Goal: Task Accomplishment & Management: Manage account settings

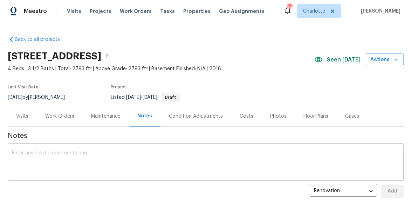
scroll to position [39, 0]
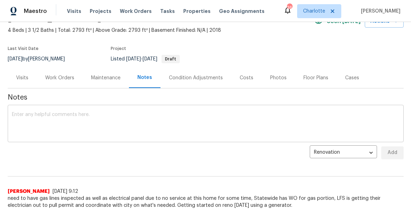
click at [186, 123] on textarea at bounding box center [205, 124] width 387 height 25
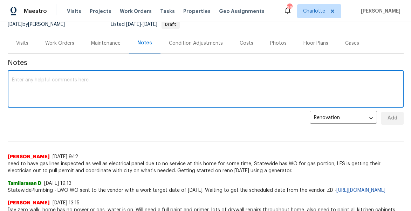
scroll to position [71, 0]
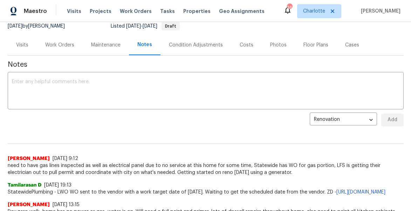
click at [50, 47] on div "Work Orders" at bounding box center [59, 45] width 29 height 7
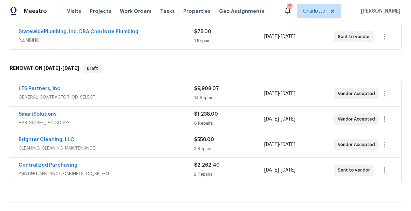
scroll to position [16, 0]
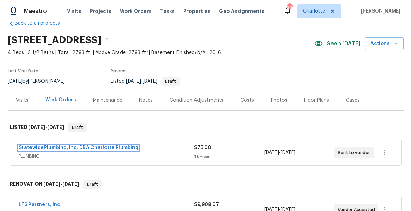
click at [71, 147] on link "StatewidePlumbing, Inc. DBA Charlotte Plumbing" at bounding box center [79, 148] width 120 height 5
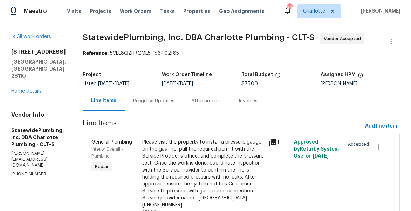
scroll to position [31, 0]
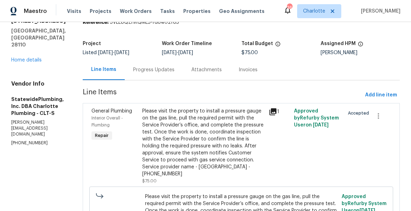
click at [276, 112] on icon at bounding box center [272, 112] width 7 height 7
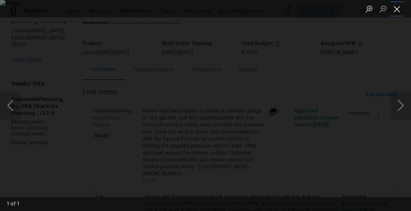
click at [397, 8] on button "Close lightbox" at bounding box center [397, 9] width 14 height 12
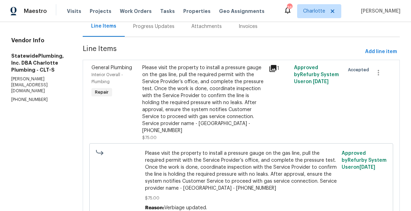
scroll to position [84, 0]
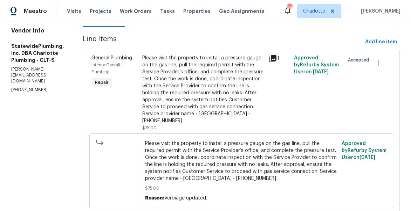
click at [277, 59] on icon at bounding box center [272, 59] width 8 height 8
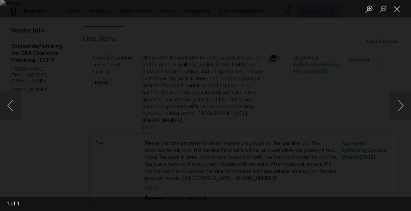
click at [298, 89] on img "Lightbox" at bounding box center [205, 105] width 411 height 211
click at [17, 28] on div "Lightbox" at bounding box center [205, 105] width 411 height 211
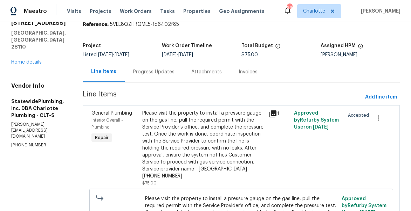
scroll to position [25, 0]
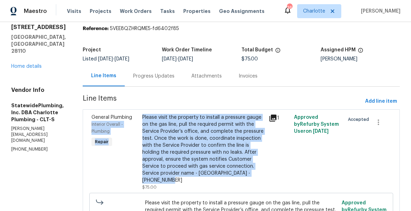
drag, startPoint x: 149, startPoint y: 115, endPoint x: 216, endPoint y: 181, distance: 93.3
click at [216, 181] on div "General Plumbing Interior Overall - Plumbing Repair Please visit the property t…" at bounding box center [241, 152] width 304 height 81
copy div "Interior Overall - Plumbing Repair Please visit the property to install a press…"
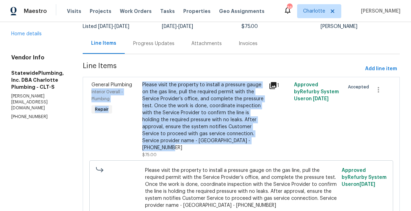
scroll to position [20, 0]
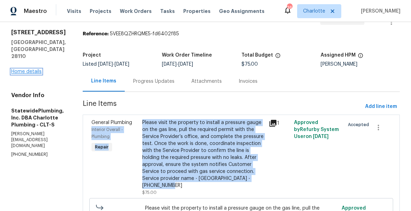
click at [27, 69] on link "Home details" at bounding box center [26, 71] width 30 height 5
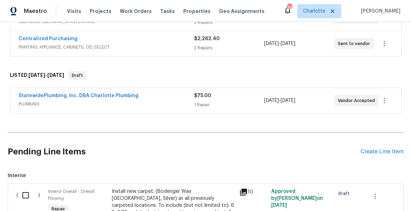
scroll to position [202, 0]
click at [388, 98] on icon "button" at bounding box center [384, 100] width 8 height 8
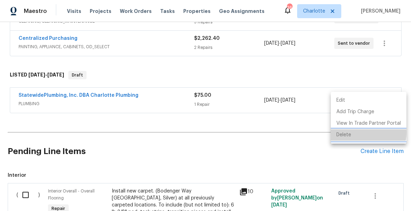
click at [348, 133] on li "Delete" at bounding box center [368, 136] width 76 height 12
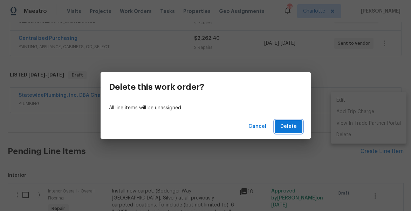
click at [292, 127] on span "Delete" at bounding box center [288, 127] width 16 height 9
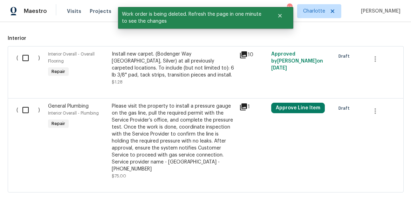
scroll to position [350, 0]
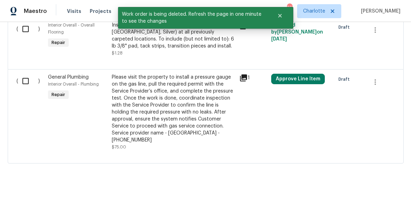
click at [25, 82] on input "checkbox" at bounding box center [28, 81] width 20 height 15
checkbox input "true"
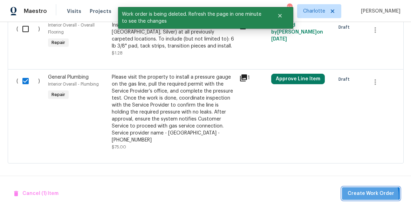
click at [364, 196] on span "Create Work Order" at bounding box center [370, 194] width 47 height 9
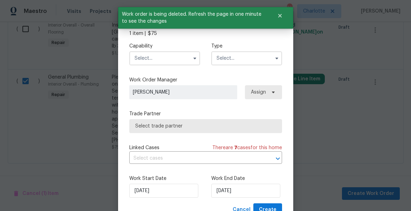
click at [146, 60] on input "text" at bounding box center [164, 58] width 71 height 14
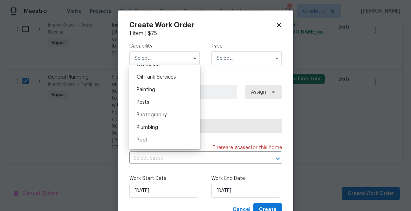
scroll to position [575, 0]
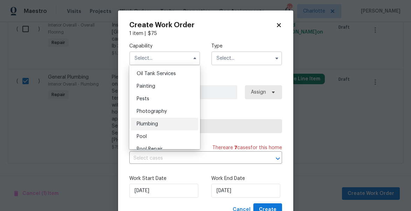
click at [153, 123] on span "Plumbing" at bounding box center [147, 124] width 21 height 5
type input "Plumbing"
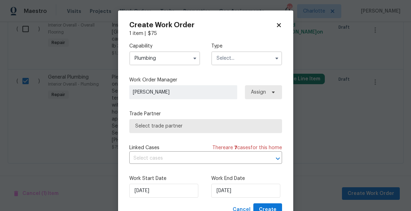
click at [233, 58] on input "text" at bounding box center [246, 58] width 71 height 14
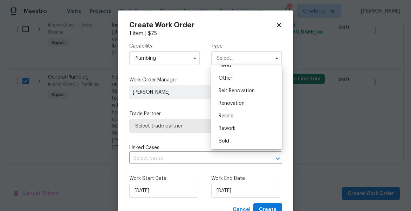
scroll to position [8, 0]
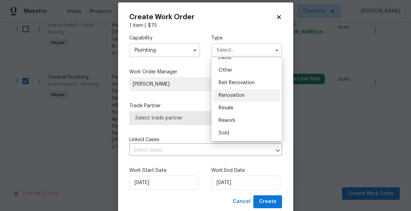
click at [228, 93] on span "Renovation" at bounding box center [231, 95] width 26 height 5
type input "Renovation"
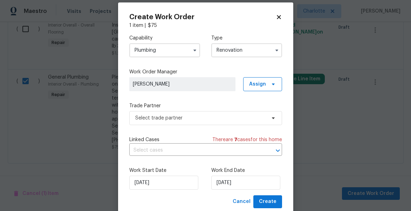
scroll to position [0, 0]
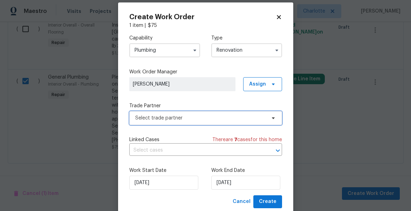
click at [155, 115] on span "Select trade partner" at bounding box center [200, 118] width 131 height 7
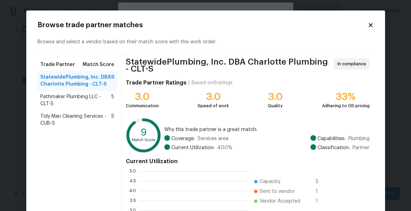
scroll to position [98, 109]
click at [69, 84] on span "StatewidePlumbing, Inc. DBA Charlotte Plumbing - CLT-S" at bounding box center [75, 81] width 71 height 14
click at [86, 99] on span "Pathmaker Plumbing LLC - CLT-S" at bounding box center [75, 100] width 71 height 14
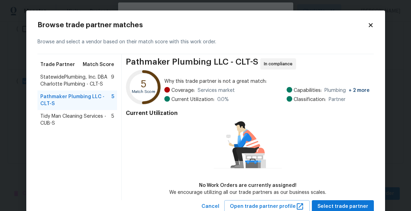
click at [72, 77] on span "StatewidePlumbing, Inc. DBA Charlotte Plumbing - CLT-S" at bounding box center [75, 81] width 71 height 14
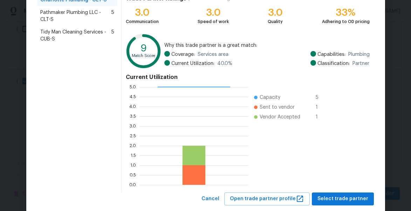
scroll to position [100, 0]
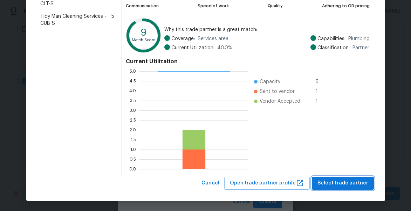
click at [347, 179] on span "Select trade partner" at bounding box center [342, 183] width 51 height 9
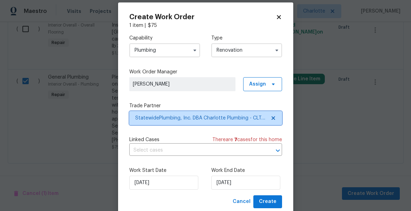
scroll to position [0, 0]
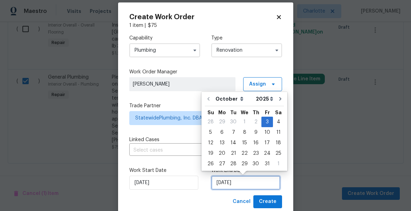
click at [254, 183] on input "10/3/2025" at bounding box center [245, 183] width 69 height 14
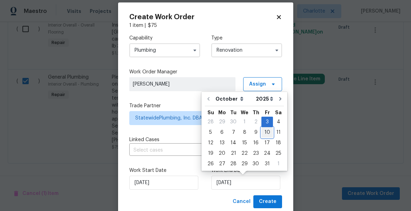
click at [267, 134] on div "10" at bounding box center [267, 133] width 12 height 10
type input "10/10/2025"
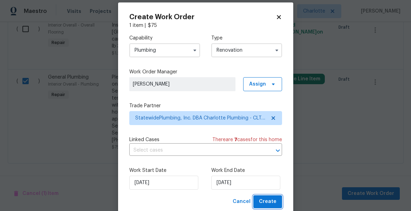
click at [273, 204] on span "Create" at bounding box center [268, 202] width 18 height 9
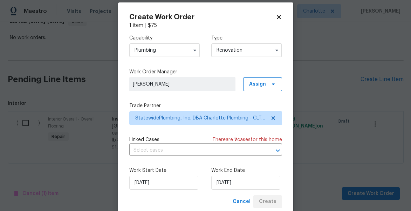
scroll to position [281, 0]
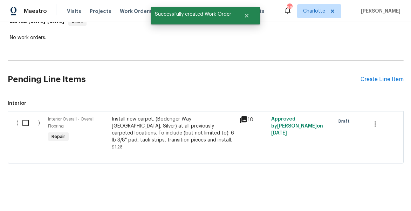
click at [26, 121] on input "checkbox" at bounding box center [28, 123] width 20 height 15
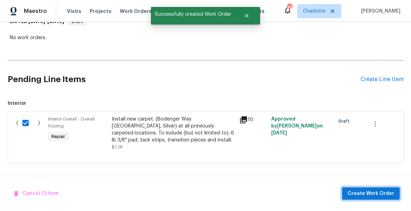
click at [370, 190] on span "Create Work Order" at bounding box center [370, 194] width 47 height 9
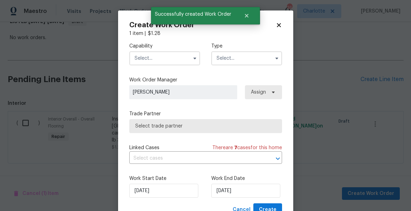
checkbox input "false"
click at [163, 63] on input "text" at bounding box center [164, 58] width 71 height 14
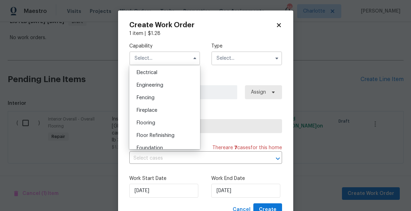
scroll to position [240, 0]
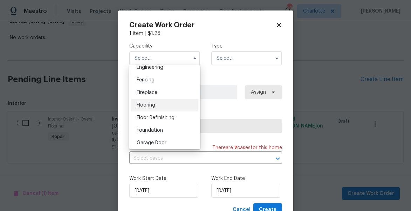
click at [150, 100] on div "Flooring" at bounding box center [164, 105] width 67 height 13
type input "Flooring"
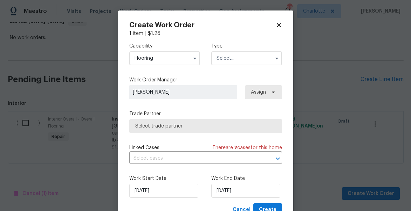
click at [239, 64] on input "text" at bounding box center [246, 58] width 71 height 14
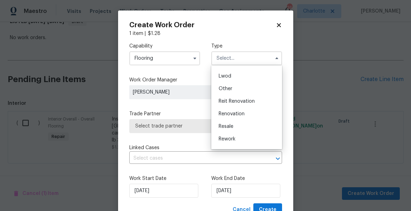
scroll to position [76, 0]
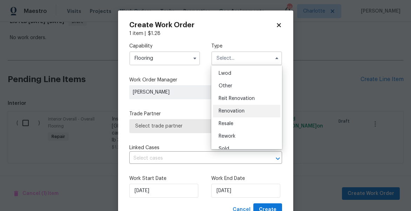
click at [231, 110] on span "Renovation" at bounding box center [231, 111] width 26 height 5
type input "Renovation"
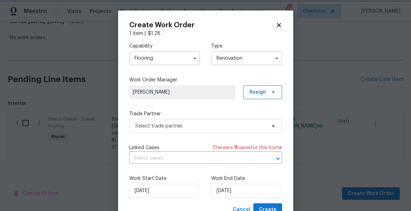
scroll to position [0, 0]
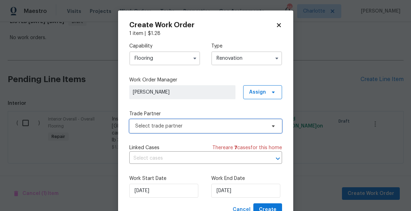
click at [170, 125] on span "Select trade partner" at bounding box center [200, 126] width 131 height 7
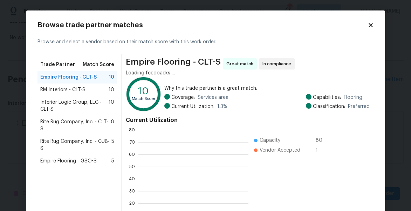
scroll to position [98, 110]
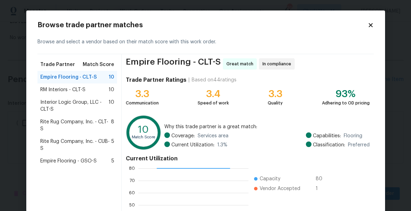
click at [52, 80] on span "Empire Flooring - CLT-S" at bounding box center [68, 77] width 56 height 7
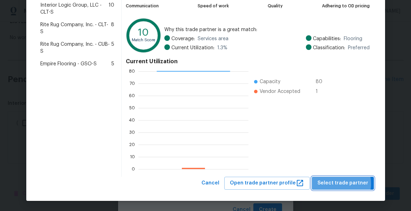
click at [337, 184] on span "Select trade partner" at bounding box center [342, 183] width 51 height 9
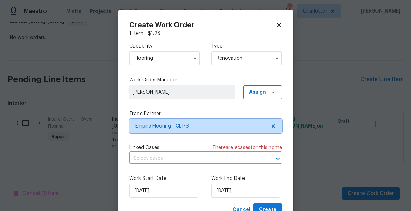
scroll to position [0, 0]
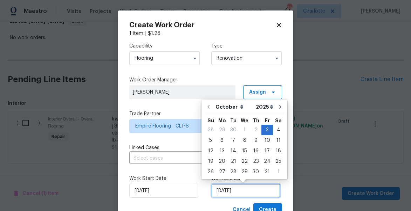
click at [242, 191] on input "10/3/2025" at bounding box center [245, 191] width 69 height 14
click at [265, 173] on div "31" at bounding box center [267, 172] width 12 height 10
type input "10/31/2025"
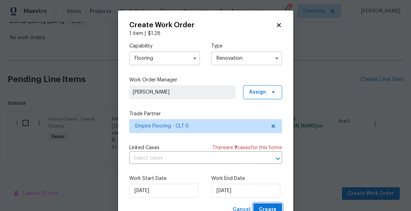
click at [268, 208] on span "Create" at bounding box center [268, 210] width 18 height 9
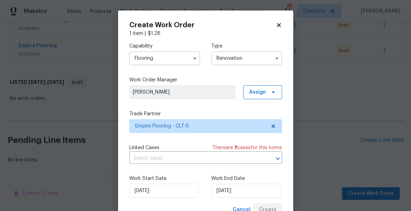
scroll to position [246, 0]
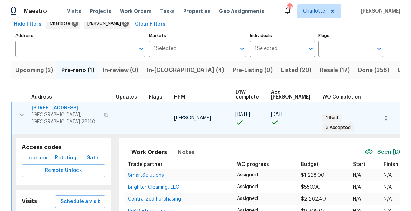
scroll to position [44, 0]
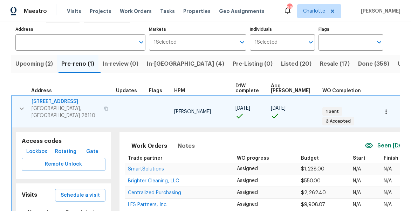
click at [21, 105] on icon "button" at bounding box center [22, 109] width 8 height 8
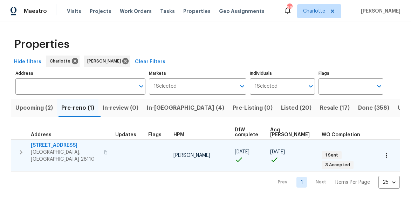
scroll to position [0, 0]
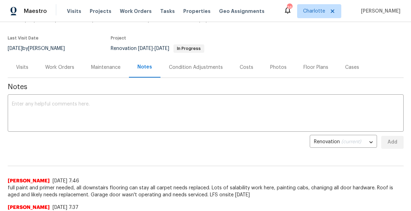
scroll to position [56, 0]
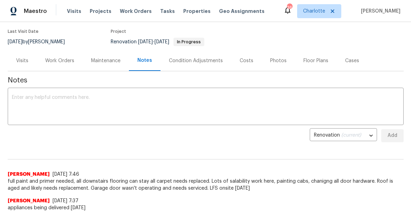
click at [87, 102] on textarea at bounding box center [205, 107] width 387 height 25
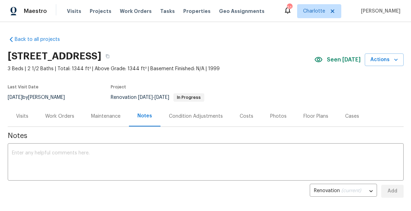
click at [54, 114] on div "Work Orders" at bounding box center [59, 116] width 29 height 7
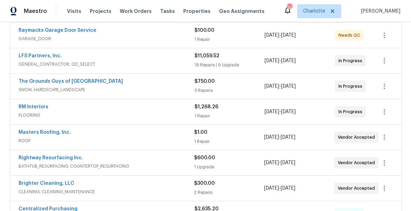
scroll to position [141, 0]
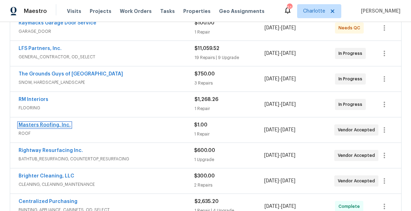
click at [26, 127] on link "Masters Roofing, Inc." at bounding box center [45, 125] width 52 height 5
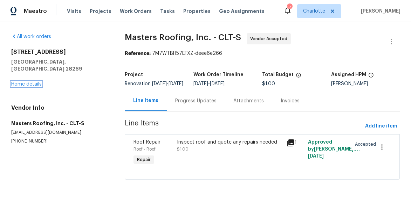
click at [34, 82] on link "Home details" at bounding box center [26, 84] width 30 height 5
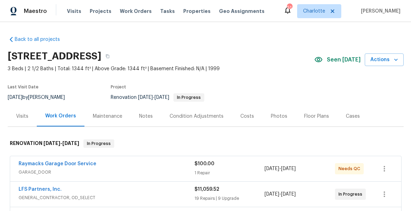
scroll to position [53, 0]
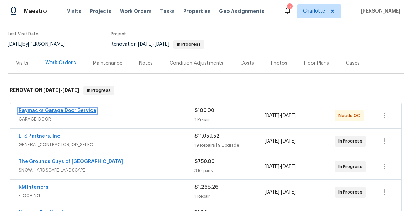
click at [44, 111] on link "Raymacks Garage Door Service" at bounding box center [58, 111] width 78 height 5
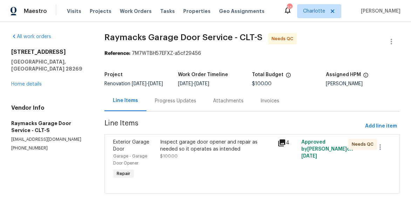
click at [279, 147] on icon at bounding box center [281, 143] width 8 height 8
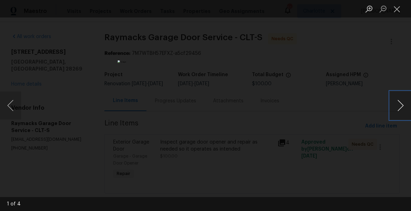
click at [399, 103] on button "Next image" at bounding box center [400, 106] width 21 height 28
click at [398, 10] on button "Close lightbox" at bounding box center [397, 9] width 14 height 12
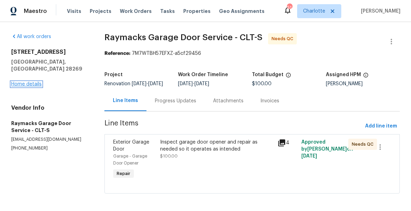
click at [21, 82] on link "Home details" at bounding box center [26, 84] width 30 height 5
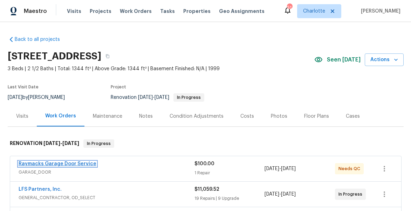
click at [49, 166] on link "Raymacks Garage Door Service" at bounding box center [58, 164] width 78 height 5
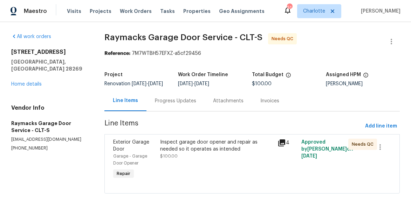
click at [159, 104] on div "Progress Updates" at bounding box center [175, 101] width 41 height 7
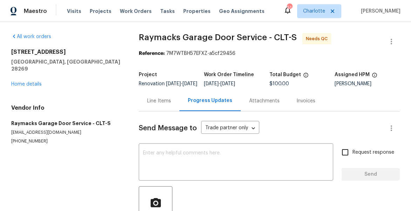
click at [25, 80] on div "2824 Fairstone Ave Charlotte, NC 28269 Home details" at bounding box center [66, 68] width 111 height 39
click at [25, 82] on link "Home details" at bounding box center [26, 84] width 30 height 5
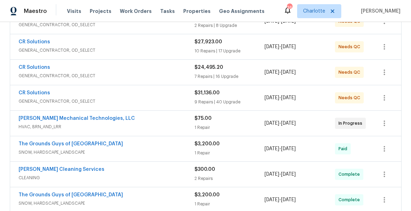
scroll to position [52, 0]
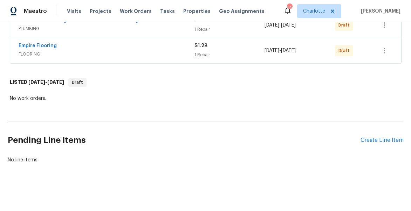
scroll to position [204, 0]
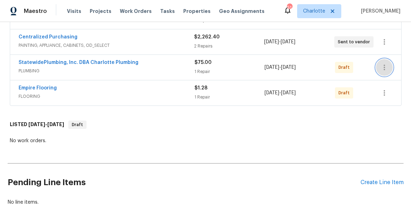
click at [382, 63] on icon "button" at bounding box center [384, 67] width 8 height 8
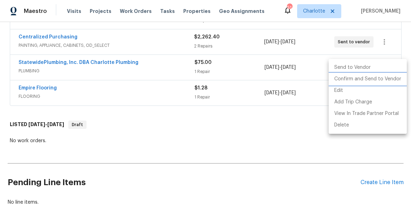
click at [377, 78] on li "Confirm and Send to Vendor" at bounding box center [367, 80] width 78 height 12
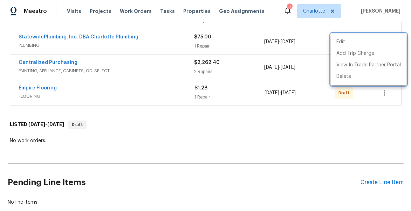
click at [350, 138] on div at bounding box center [205, 105] width 411 height 211
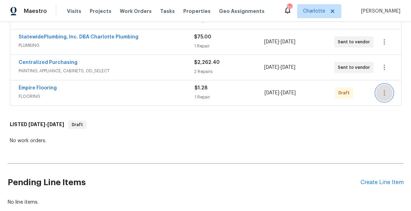
click at [384, 92] on icon "button" at bounding box center [384, 93] width 8 height 8
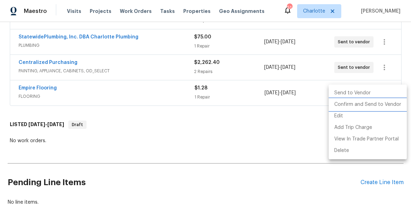
click at [376, 103] on li "Confirm and Send to Vendor" at bounding box center [367, 105] width 78 height 12
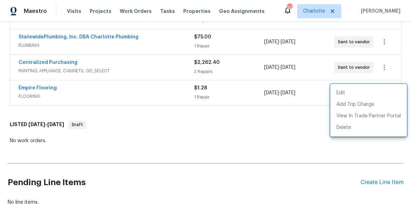
click at [114, 127] on div at bounding box center [205, 105] width 411 height 211
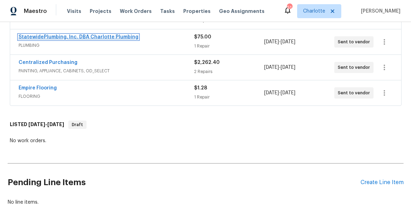
click at [64, 37] on link "StatewidePlumbing, Inc. DBA Charlotte Plumbing" at bounding box center [79, 37] width 120 height 5
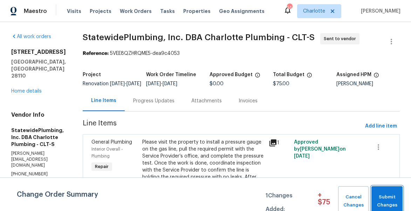
click at [386, 195] on span "Submit Changes" at bounding box center [387, 202] width 24 height 16
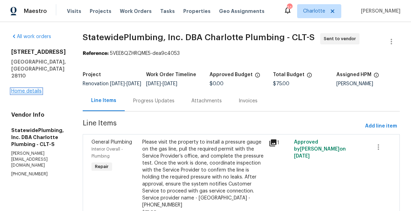
click at [21, 89] on link "Home details" at bounding box center [26, 91] width 30 height 5
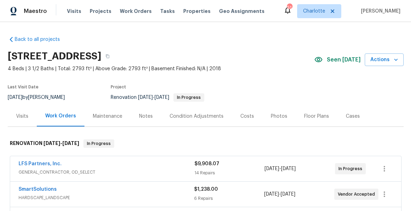
click at [148, 115] on div "Notes" at bounding box center [146, 116] width 14 height 7
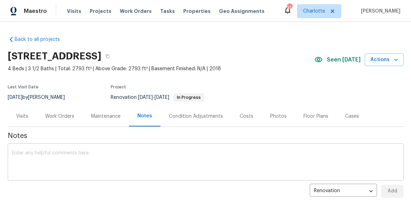
click at [148, 151] on textarea at bounding box center [205, 163] width 387 height 25
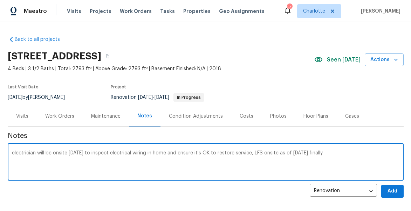
type textarea "electrician will be onsite Tuesday to inspect electrical wiring in home and ens…"
click at [397, 191] on span "Add" at bounding box center [391, 191] width 11 height 9
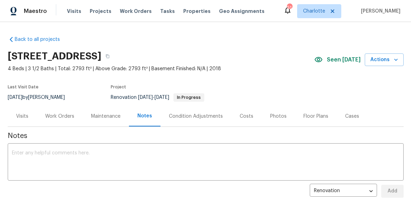
click at [65, 119] on div "Work Orders" at bounding box center [59, 116] width 29 height 7
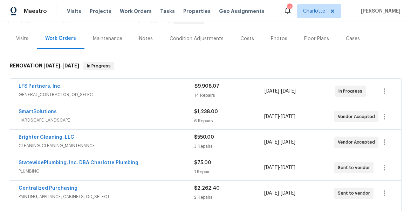
scroll to position [85, 0]
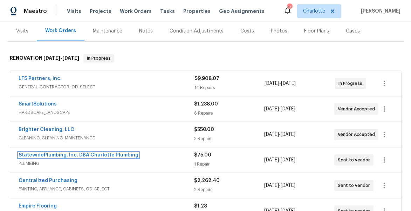
click at [68, 156] on link "StatewidePlumbing, Inc. DBA Charlotte Plumbing" at bounding box center [79, 155] width 120 height 5
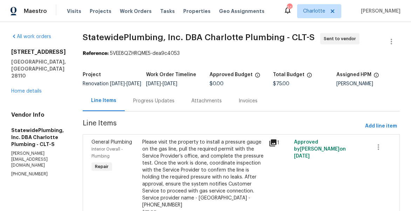
click at [169, 105] on div "Progress Updates" at bounding box center [153, 101] width 41 height 7
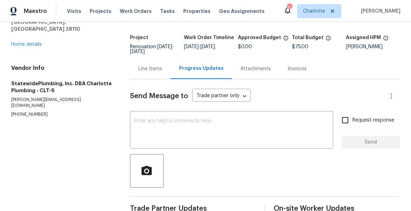
scroll to position [56, 0]
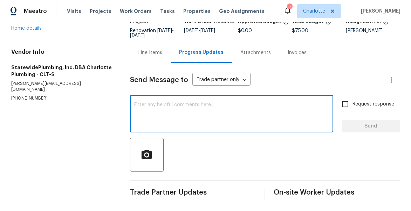
click at [161, 103] on textarea at bounding box center [231, 115] width 195 height 25
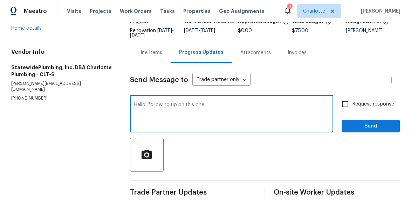
type textarea "Hello, following up on this one"
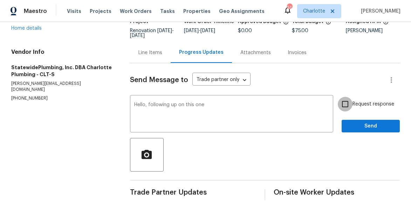
click at [348, 103] on input "Request response" at bounding box center [344, 104] width 15 height 15
checkbox input "true"
click at [369, 130] on span "Send" at bounding box center [370, 126] width 47 height 9
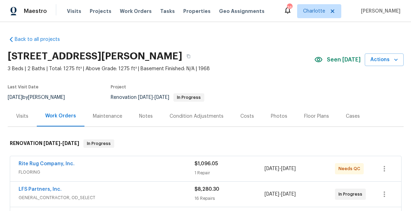
scroll to position [44, 0]
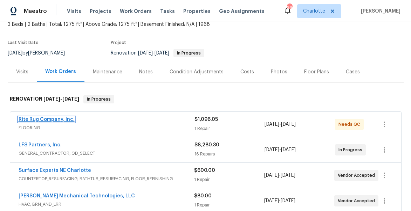
click at [49, 118] on link "Rite Rug Company, Inc." at bounding box center [47, 119] width 56 height 5
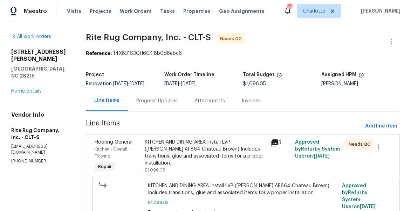
click at [278, 147] on icon at bounding box center [274, 143] width 7 height 7
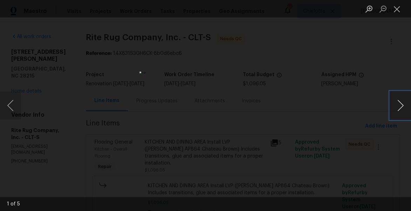
click at [398, 106] on button "Next image" at bounding box center [400, 106] width 21 height 28
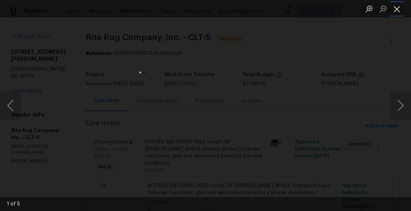
click at [395, 9] on button "Close lightbox" at bounding box center [397, 9] width 14 height 12
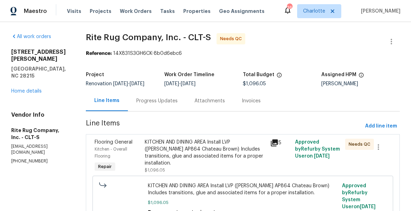
click at [214, 159] on div "KITCHEN AND DINING AREA Install LVP (Knighton AP864 Chateau Brown) Includes tra…" at bounding box center [205, 153] width 121 height 28
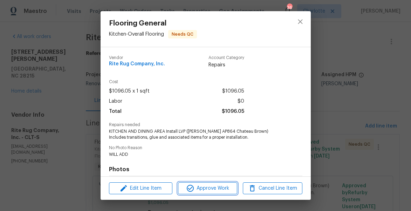
click at [218, 193] on span "Approve Work" at bounding box center [207, 188] width 55 height 9
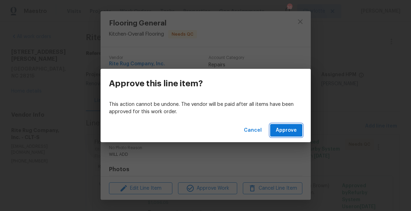
click at [289, 134] on span "Approve" at bounding box center [286, 130] width 21 height 9
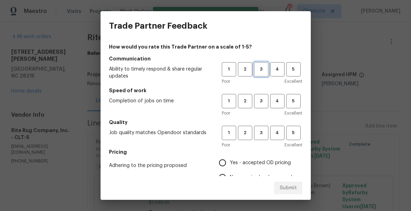
click at [261, 72] on span "3" at bounding box center [260, 69] width 13 height 8
click at [263, 104] on span "3" at bounding box center [260, 101] width 13 height 8
click at [260, 128] on button "3" at bounding box center [261, 133] width 14 height 14
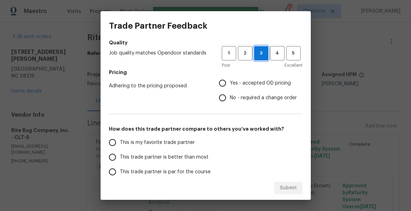
scroll to position [81, 0]
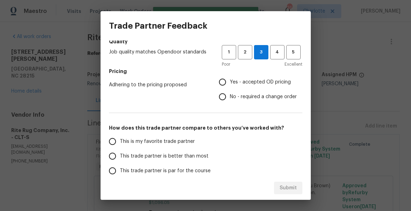
click at [227, 79] on input "Yes - accepted OD pricing" at bounding box center [222, 82] width 15 height 15
radio input "true"
click at [155, 155] on span "This trade partner is better than most" at bounding box center [164, 156] width 89 height 7
click at [120, 155] on input "This trade partner is better than most" at bounding box center [112, 156] width 15 height 15
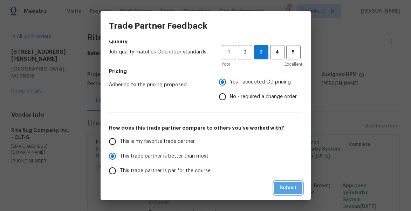
click at [291, 190] on span "Submit" at bounding box center [287, 188] width 17 height 9
radio input "true"
radio input "false"
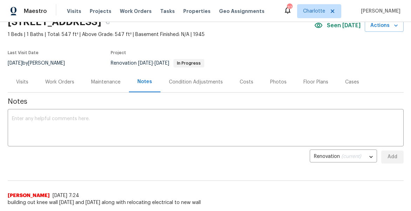
scroll to position [41, 0]
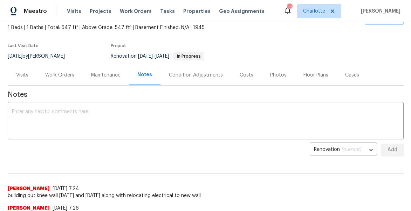
click at [61, 74] on div "Work Orders" at bounding box center [59, 75] width 29 height 7
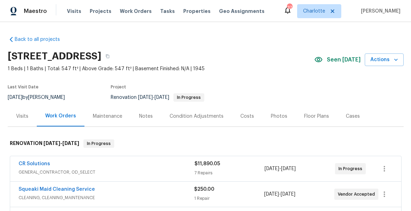
click at [239, 111] on div "Costs" at bounding box center [247, 116] width 30 height 21
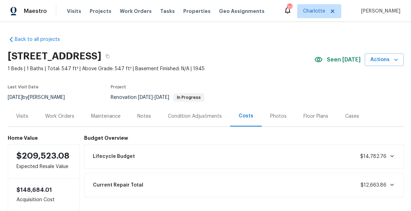
click at [61, 112] on div "Work Orders" at bounding box center [60, 116] width 46 height 21
